Goal: Check status: Check status

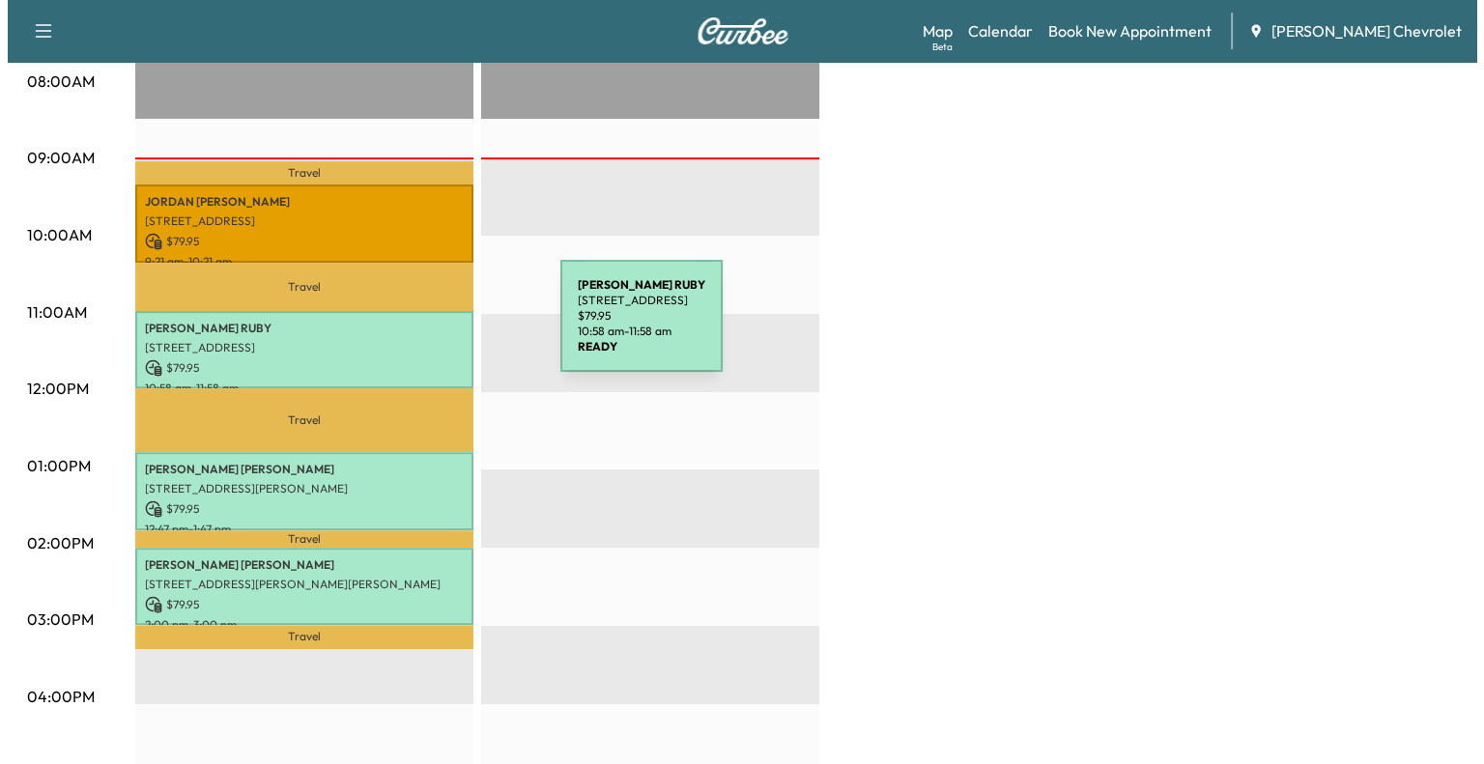
scroll to position [529, 0]
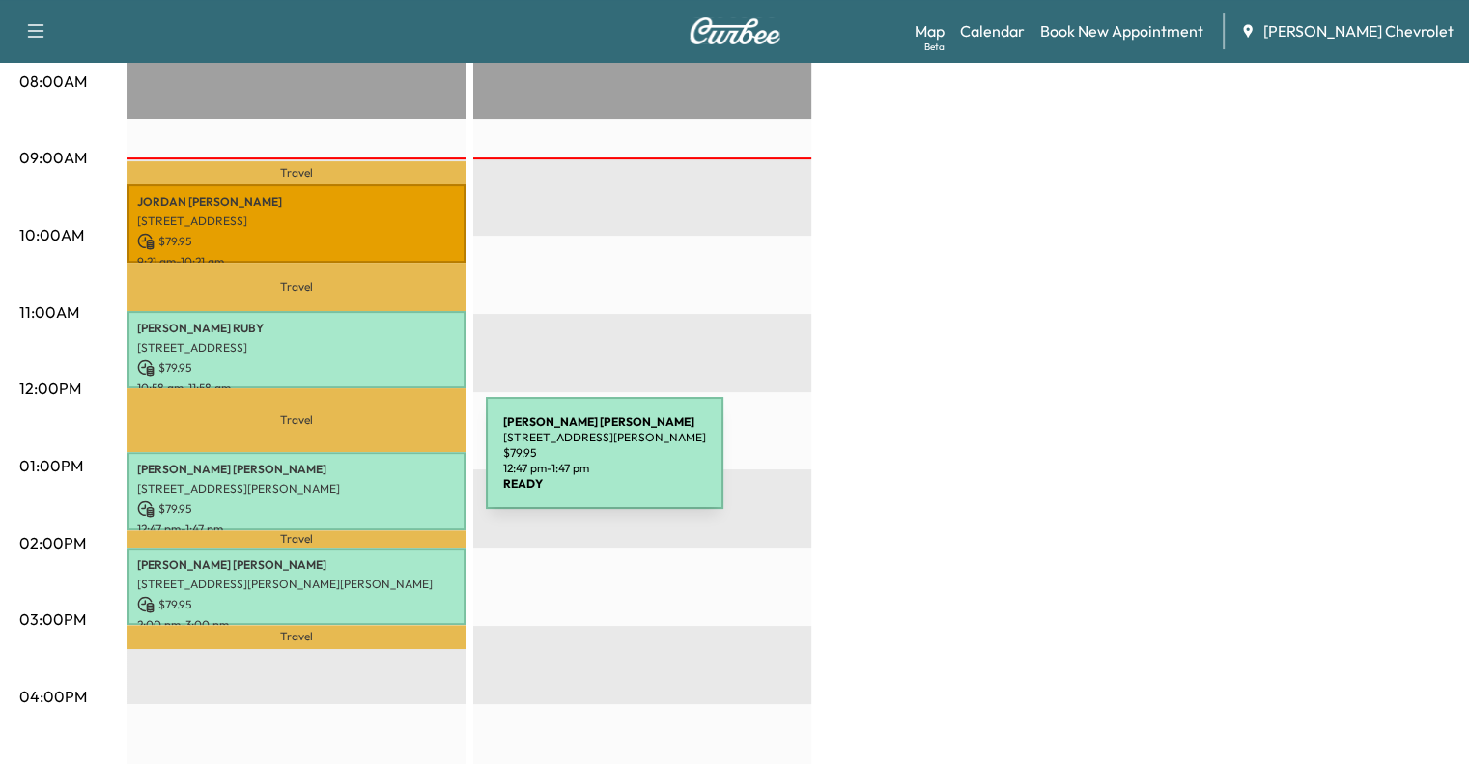
click at [340, 467] on p "[PERSON_NAME]" at bounding box center [296, 469] width 319 height 15
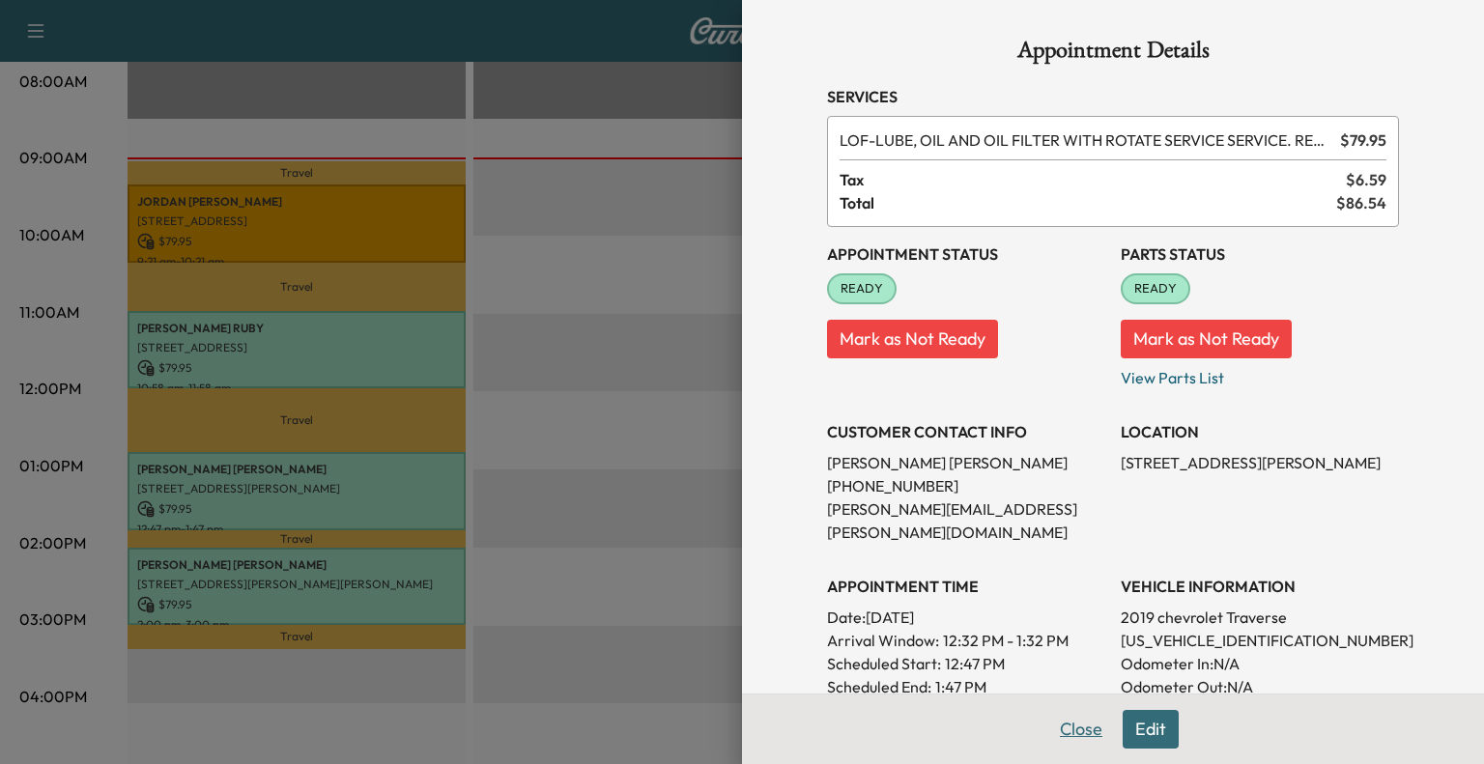
click at [1077, 723] on button "Close" at bounding box center [1081, 729] width 68 height 39
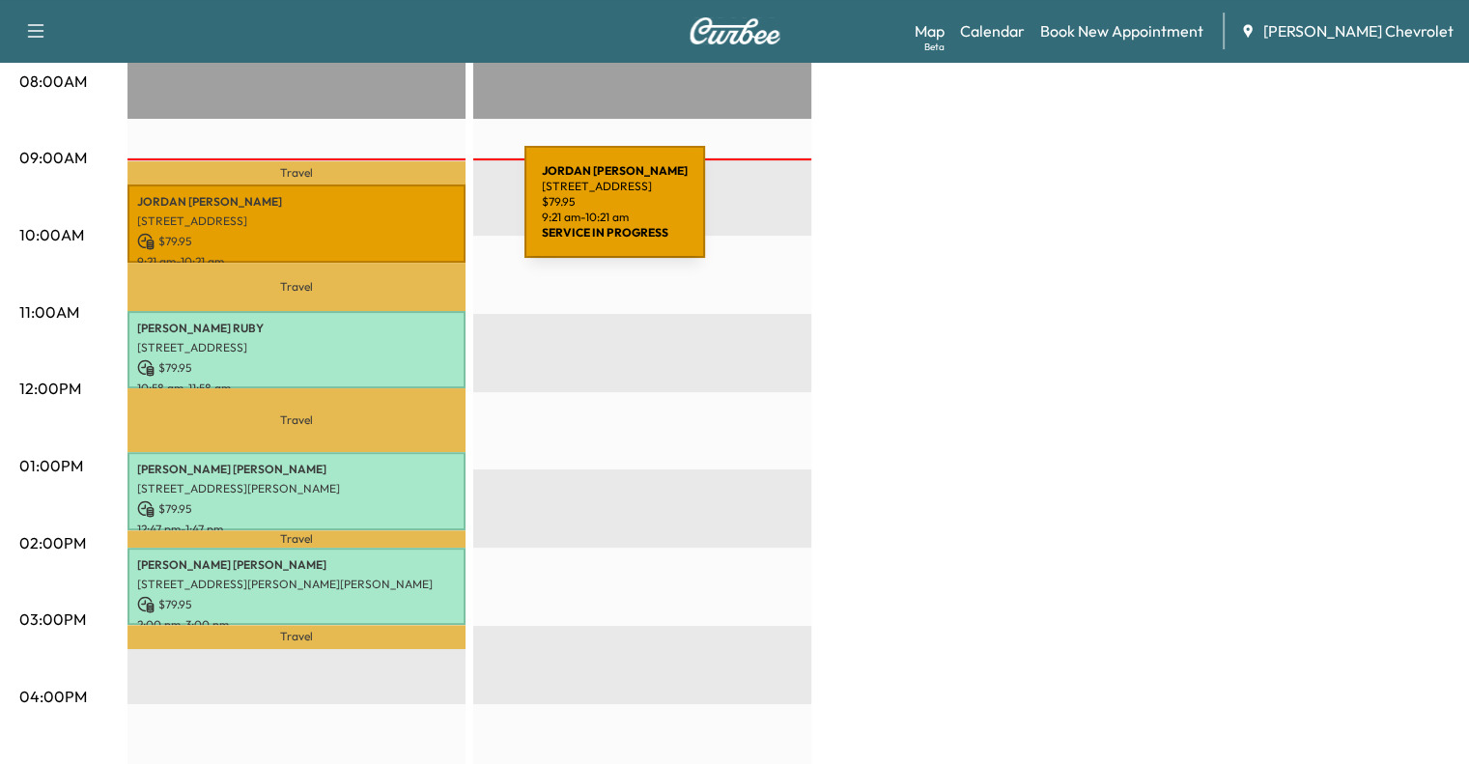
click at [380, 213] on p "[STREET_ADDRESS]" at bounding box center [296, 220] width 319 height 15
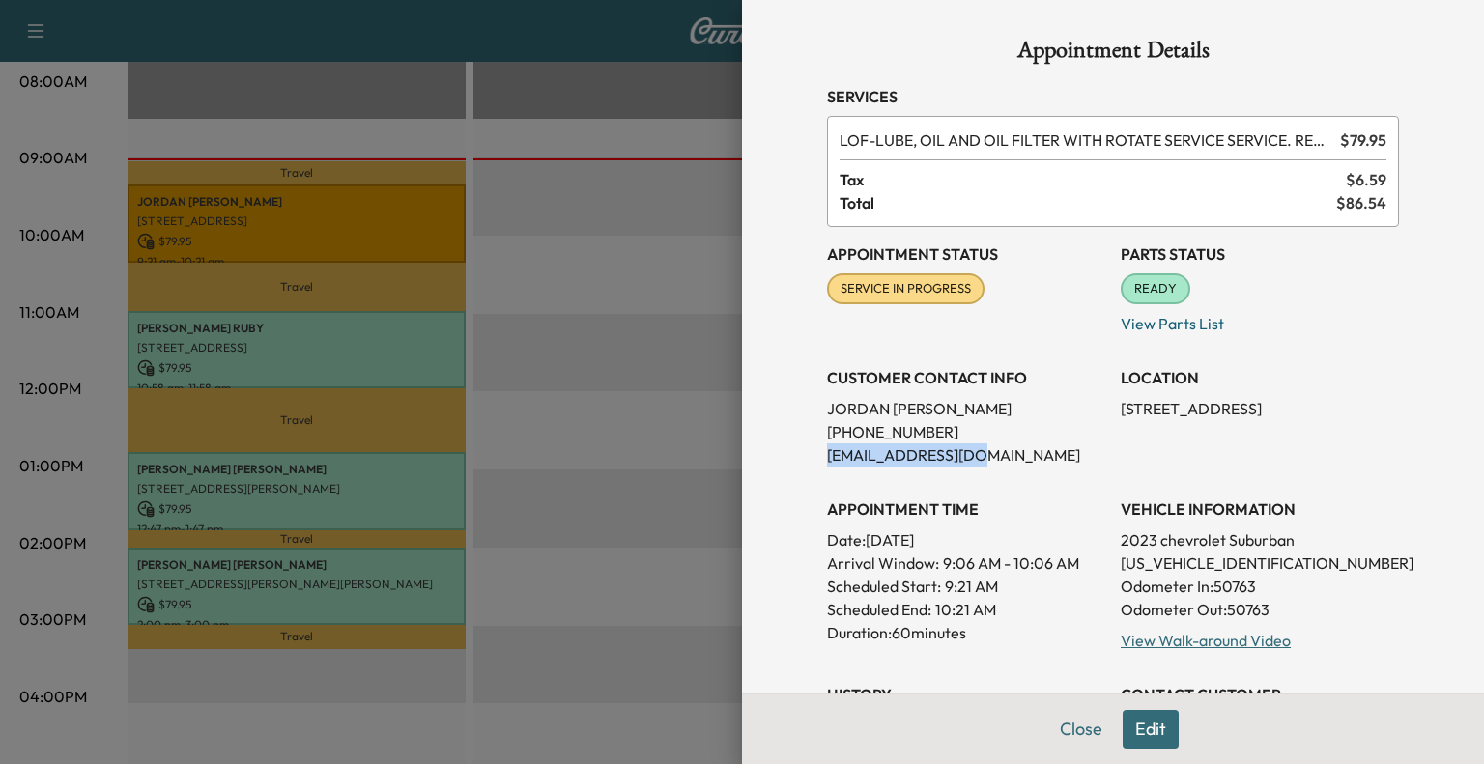
drag, startPoint x: 803, startPoint y: 451, endPoint x: 998, endPoint y: 446, distance: 195.2
click at [998, 446] on div "Appointment Details Services LOF - LUBE, OIL AND OIL FILTER WITH ROTATE SERVICE…" at bounding box center [1113, 587] width 618 height 1174
copy p "[EMAIL_ADDRESS][DOMAIN_NAME]"
